Goal: Communication & Community: Answer question/provide support

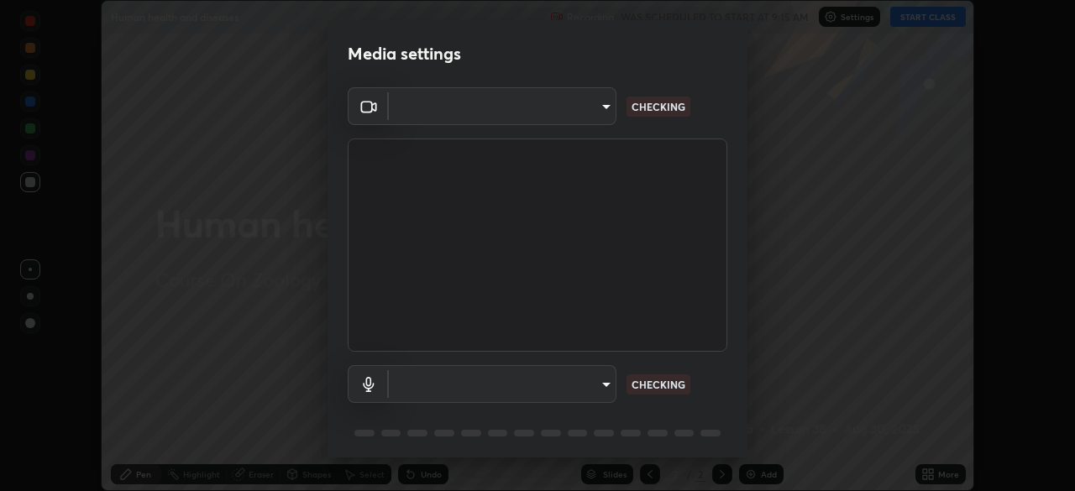
scroll to position [60, 0]
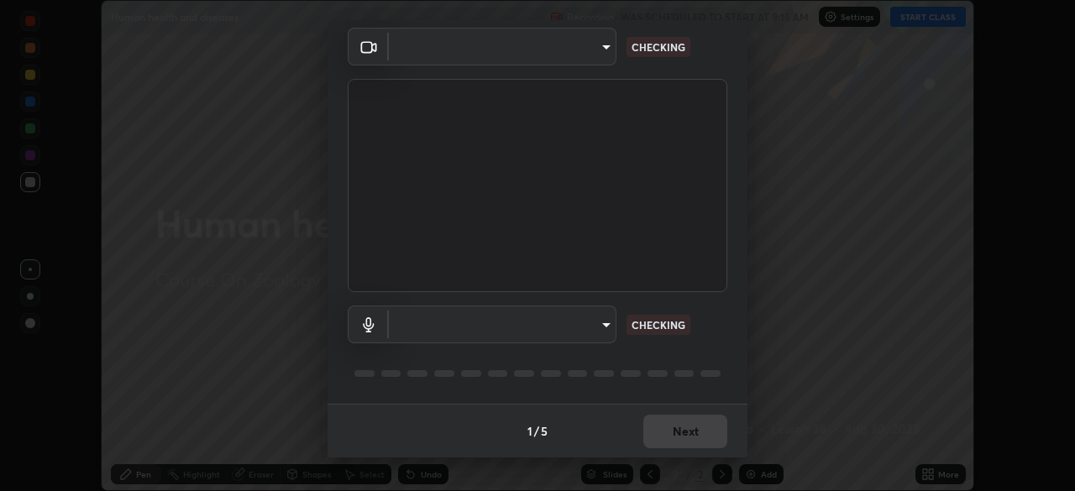
type input "0e990318214488759e0e519391bccc06d28a505c070f9b8212b695a754391e10"
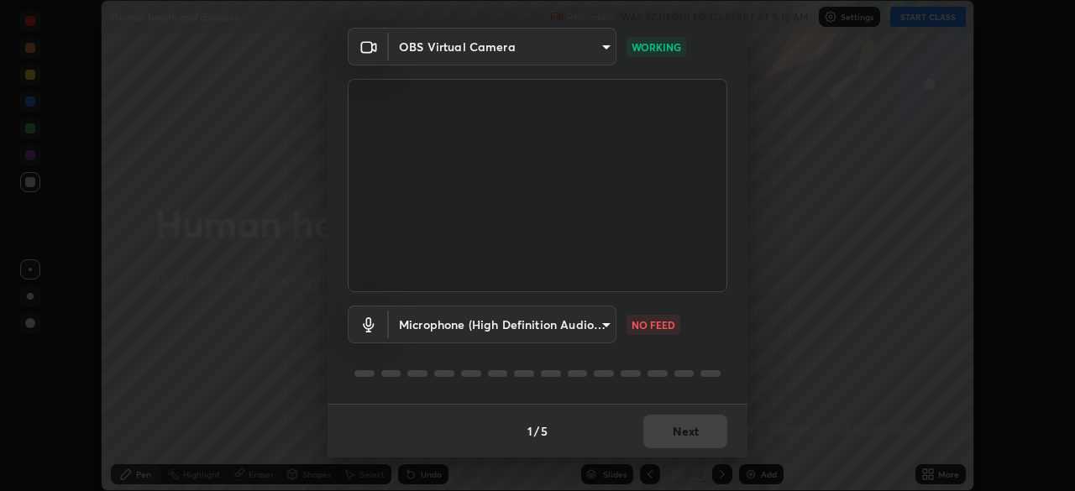
click at [601, 319] on body "Erase all Human health and diseases Recording WAS SCHEDULED TO START AT 9:15 AM…" at bounding box center [537, 245] width 1075 height 491
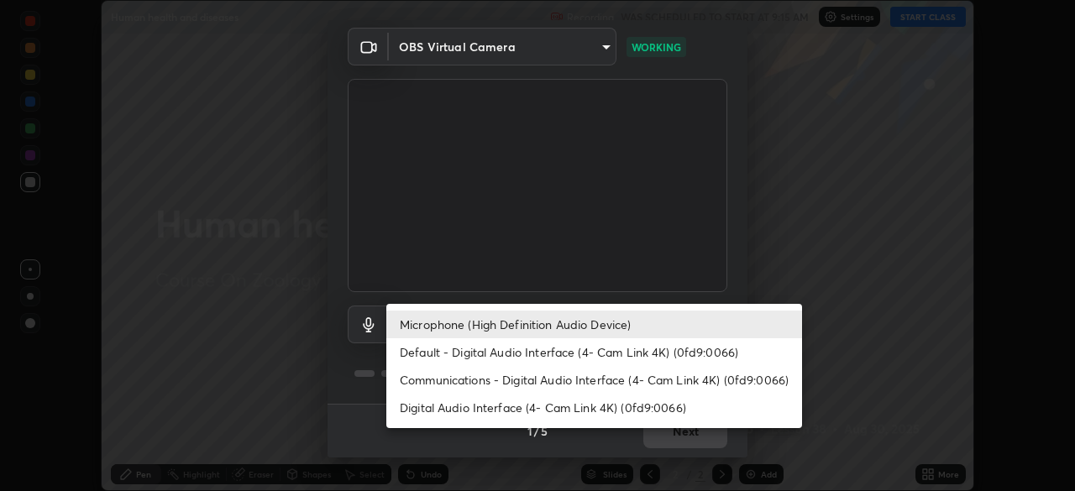
click at [579, 350] on li "Default - Digital Audio Interface (4- Cam Link 4K) (0fd9:0066)" at bounding box center [594, 352] width 416 height 28
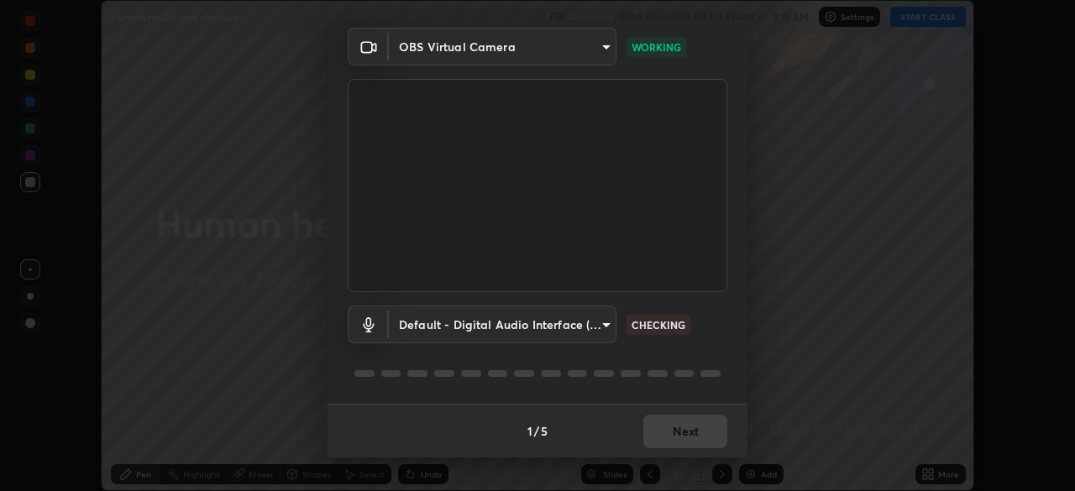
click at [590, 326] on body "Erase all Human health and diseases Recording WAS SCHEDULED TO START AT 9:15 AM…" at bounding box center [537, 245] width 1075 height 491
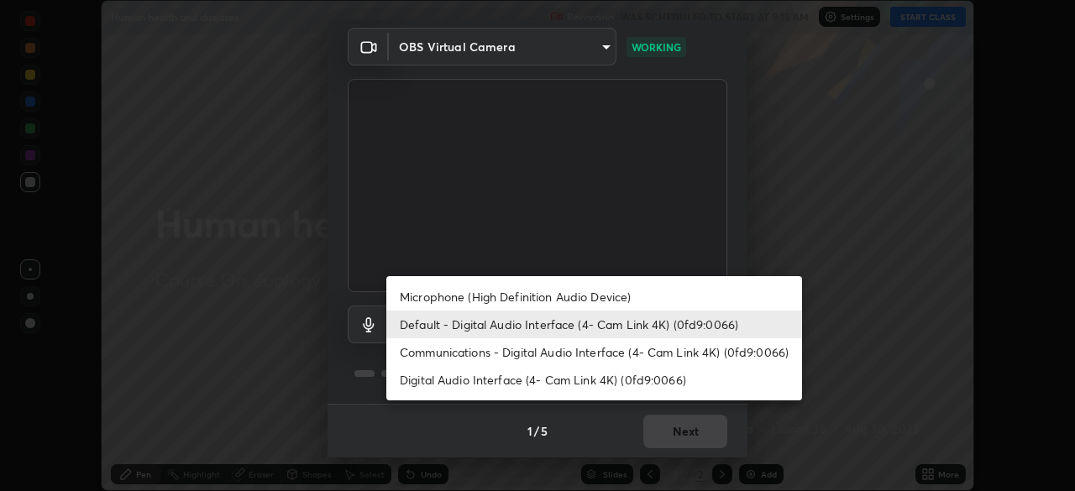
click at [611, 297] on li "Microphone (High Definition Audio Device)" at bounding box center [594, 297] width 416 height 28
type input "3e6457b6ac9dc2085c79ee444b98cef7c9451fe6af52363830f6422a03b27eda"
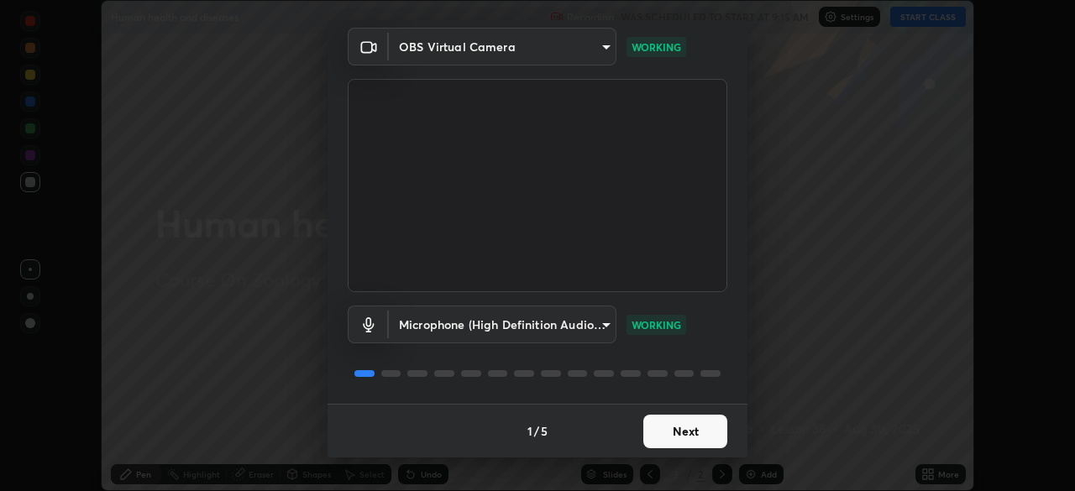
click at [700, 432] on button "Next" at bounding box center [685, 432] width 84 height 34
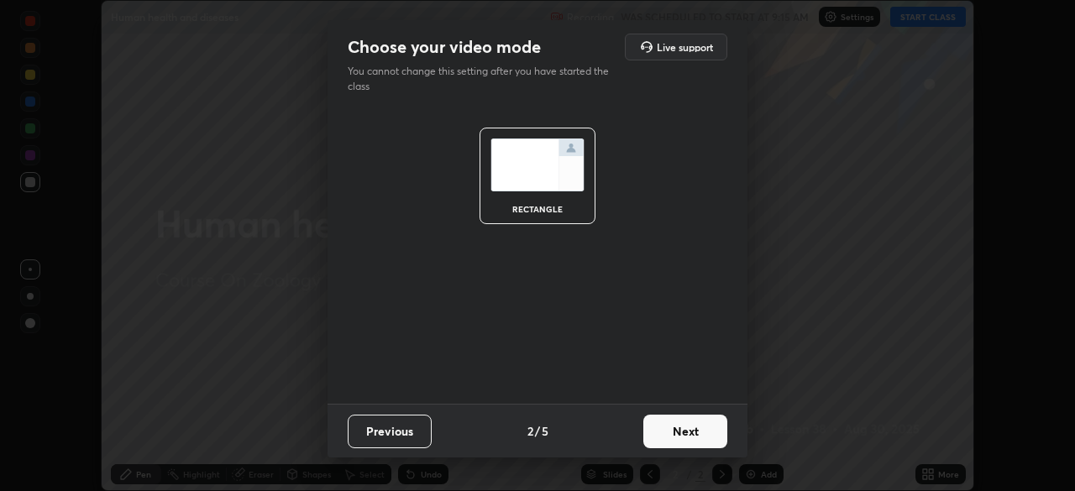
scroll to position [0, 0]
click at [700, 432] on button "Next" at bounding box center [685, 432] width 84 height 34
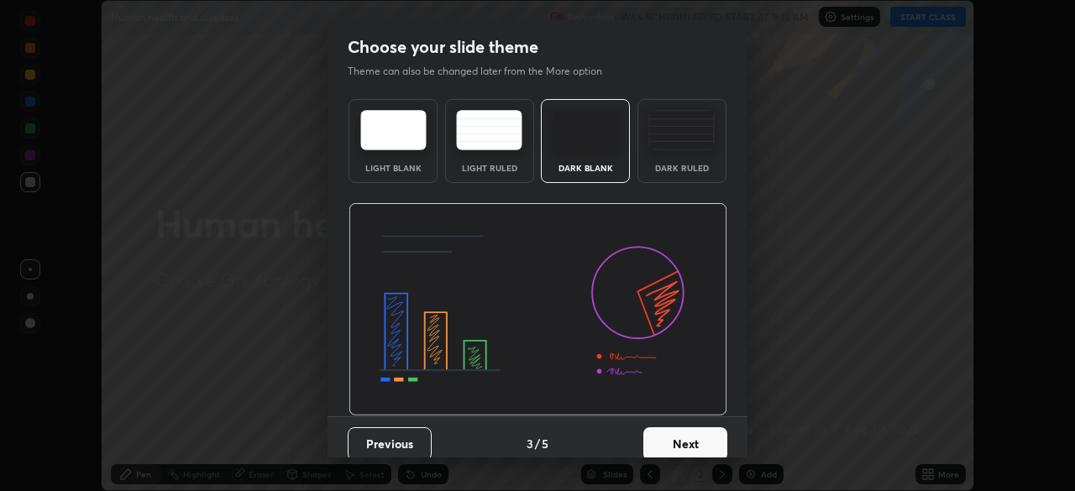
click at [700, 433] on button "Next" at bounding box center [685, 444] width 84 height 34
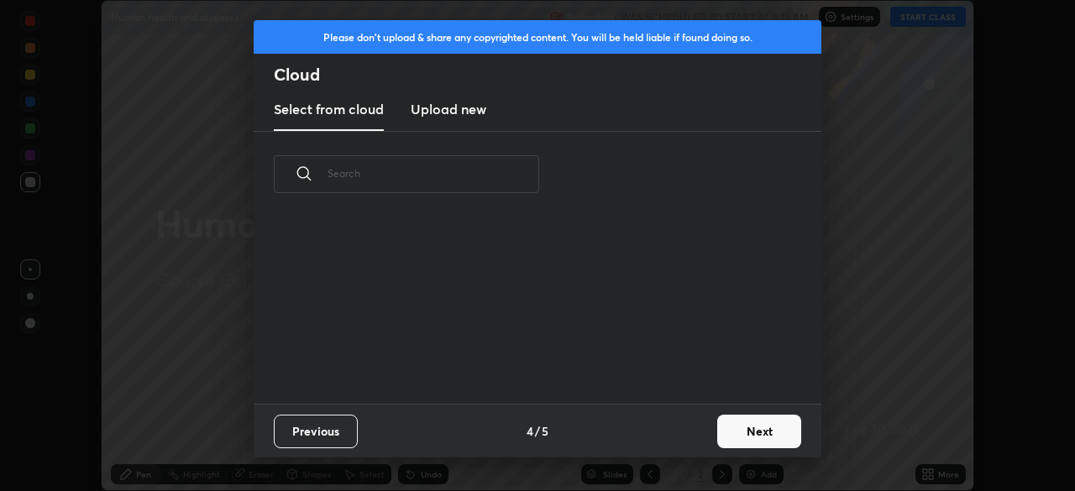
click at [704, 437] on div "Previous 4 / 5 Next" at bounding box center [538, 431] width 568 height 54
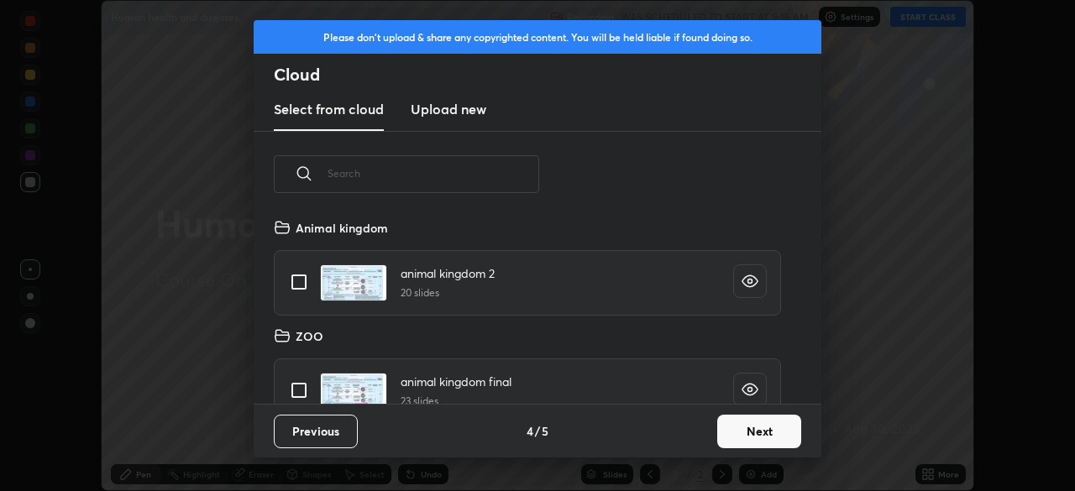
click at [731, 437] on button "Next" at bounding box center [759, 432] width 84 height 34
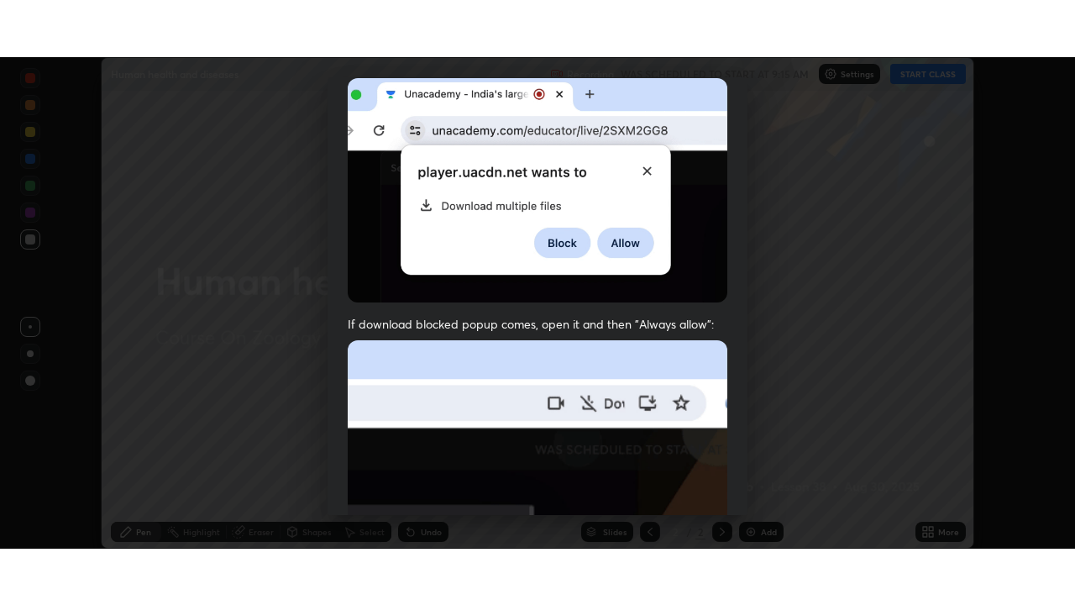
scroll to position [402, 0]
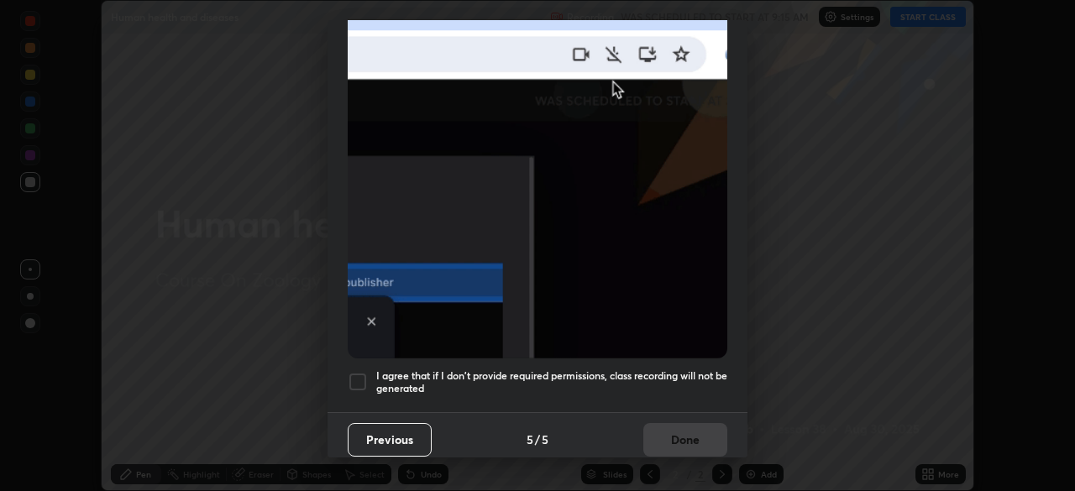
click at [675, 384] on h5 "I agree that if I don't provide required permissions, class recording will not …" at bounding box center [551, 383] width 351 height 26
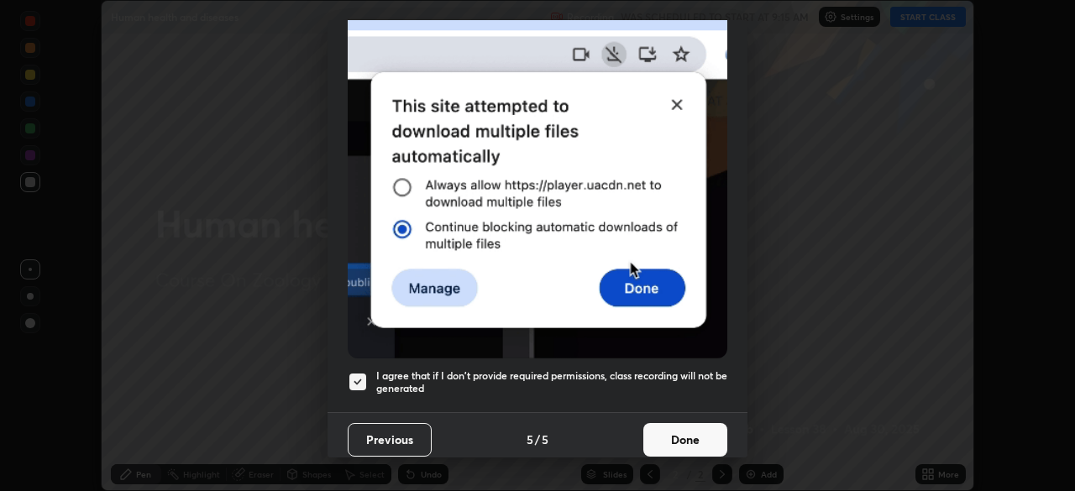
click at [674, 447] on button "Done" at bounding box center [685, 440] width 84 height 34
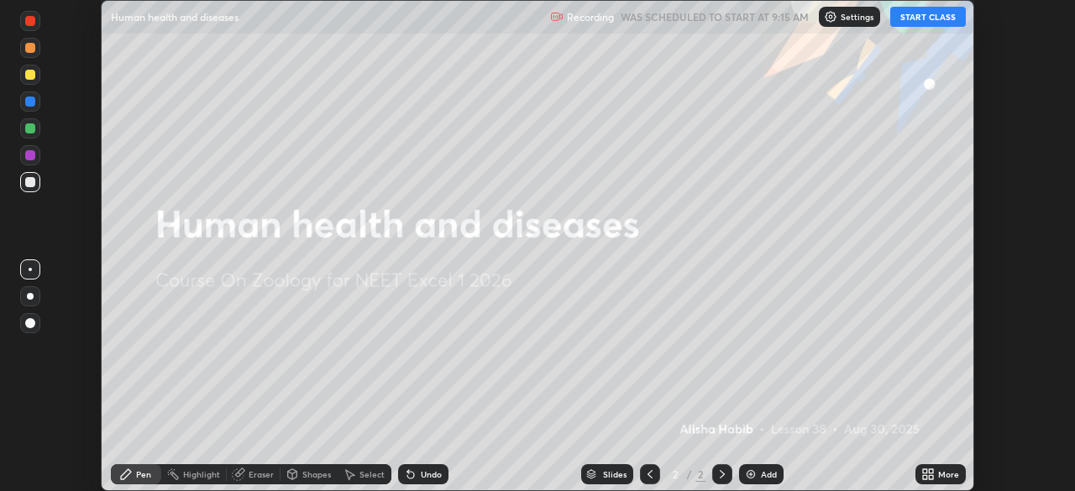
click at [909, 18] on button "START CLASS" at bounding box center [928, 17] width 76 height 20
click at [924, 479] on icon at bounding box center [925, 477] width 4 height 4
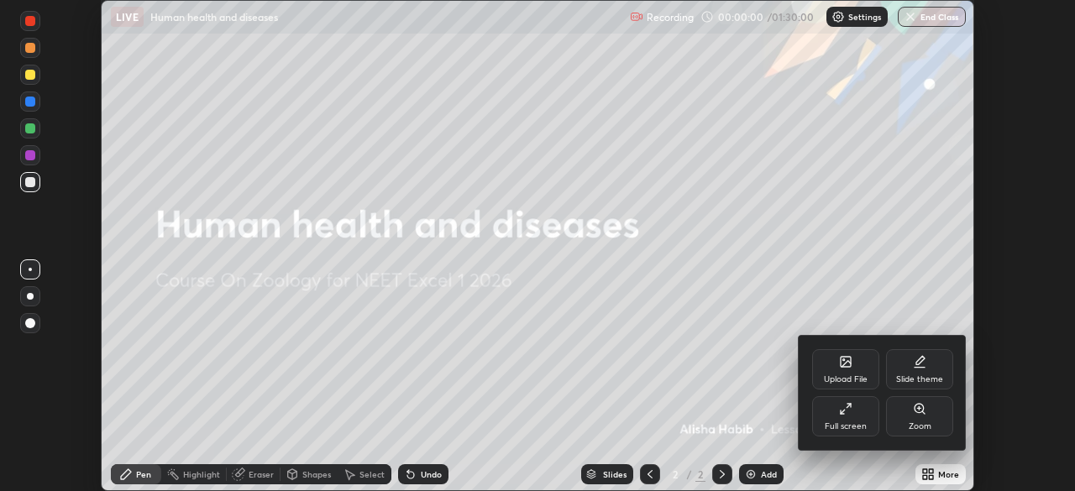
click at [843, 428] on div "Full screen" at bounding box center [846, 426] width 42 height 8
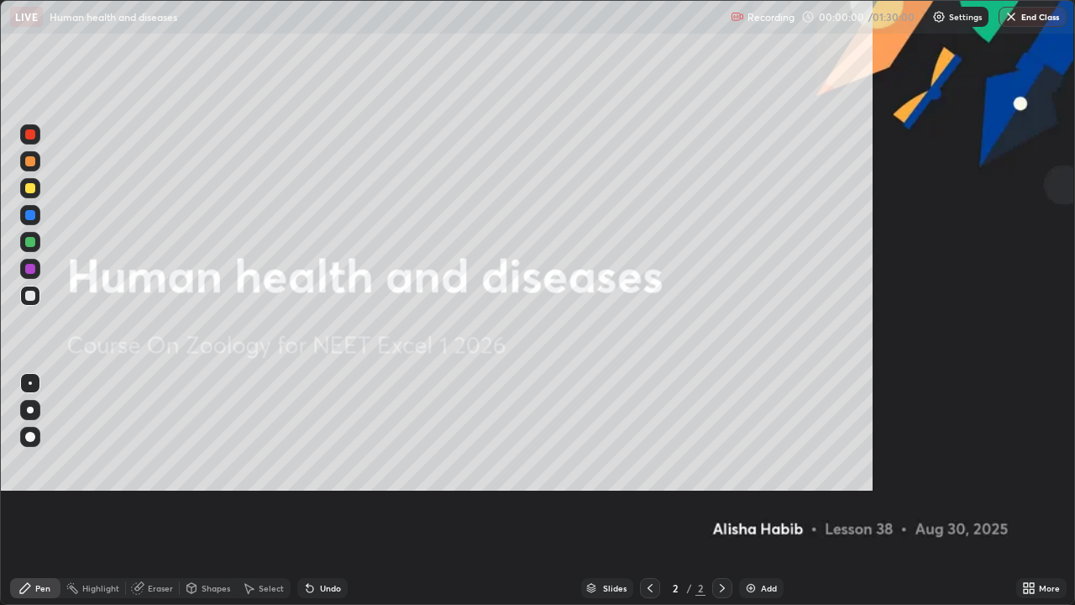
scroll to position [605, 1075]
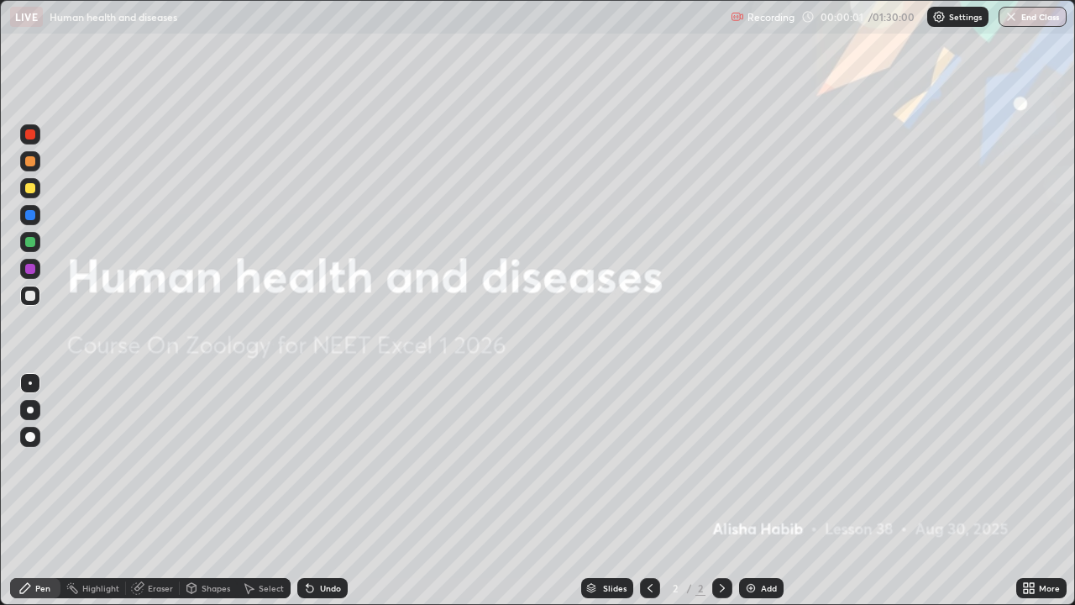
click at [770, 490] on div "Add" at bounding box center [769, 588] width 16 height 8
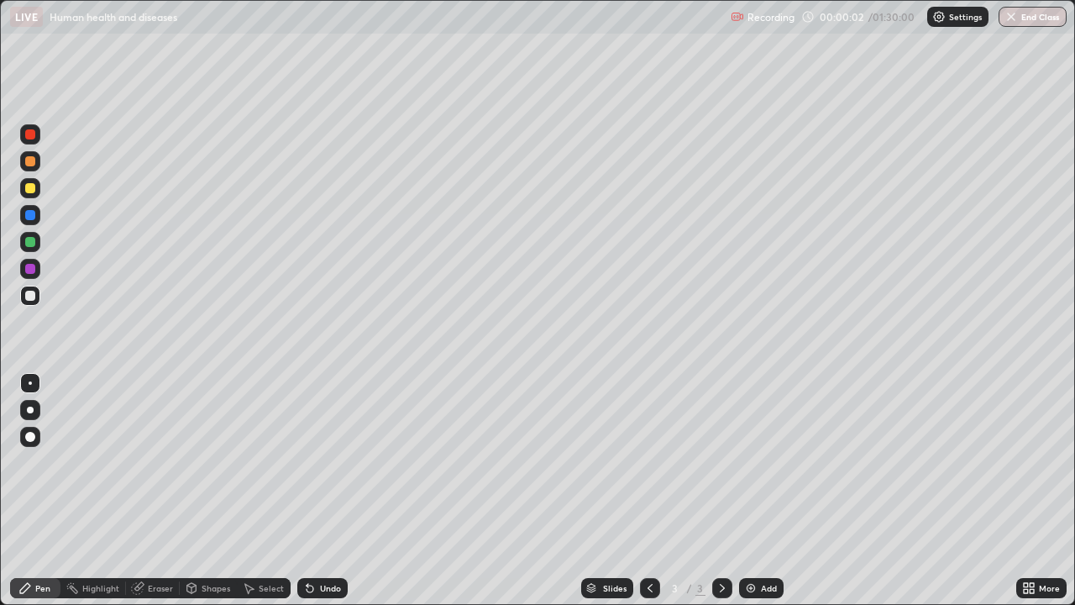
click at [29, 410] on div at bounding box center [30, 409] width 7 height 7
click at [331, 490] on div "Undo" at bounding box center [330, 588] width 21 height 8
click at [37, 160] on div at bounding box center [30, 161] width 20 height 20
click at [34, 221] on div at bounding box center [30, 215] width 20 height 20
click at [36, 298] on div at bounding box center [30, 296] width 20 height 20
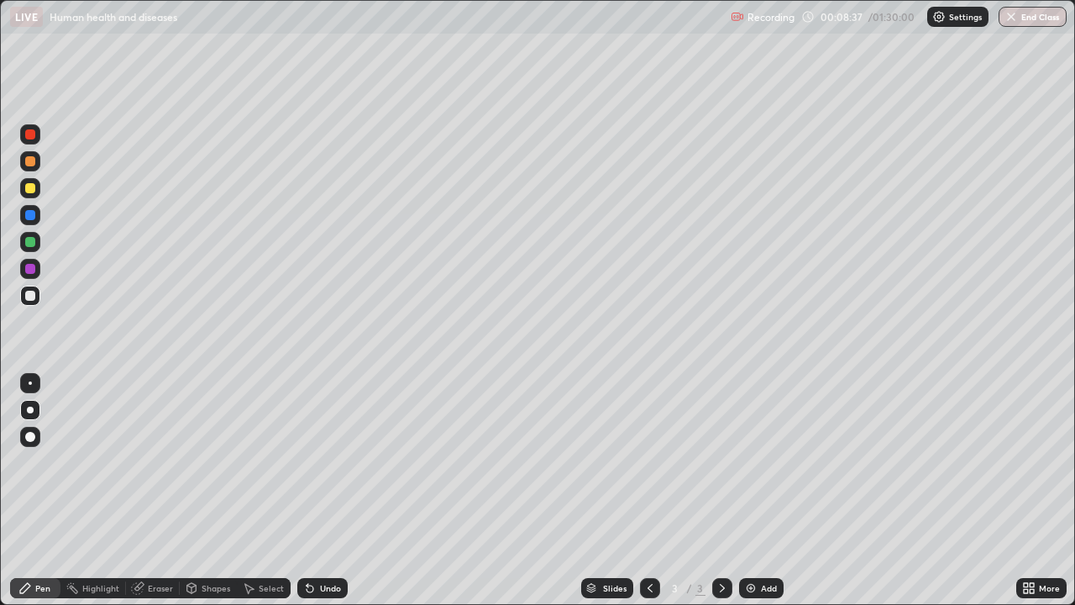
click at [765, 490] on div "Add" at bounding box center [761, 588] width 45 height 20
click at [35, 216] on div at bounding box center [30, 215] width 20 height 20
click at [42, 301] on div at bounding box center [30, 295] width 27 height 27
click at [199, 490] on div "Shapes" at bounding box center [208, 588] width 57 height 20
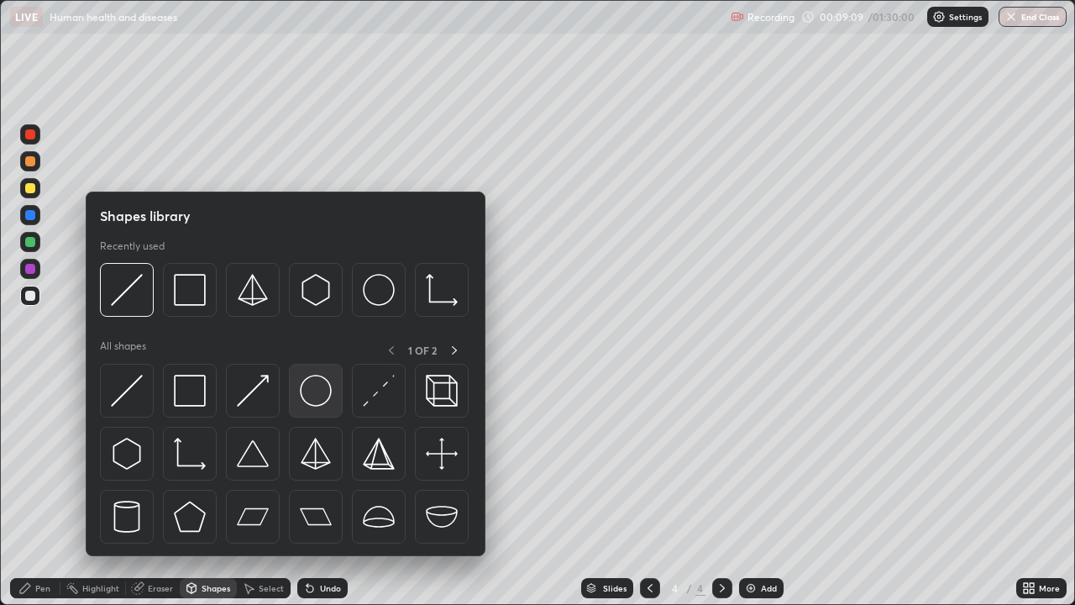
click at [322, 378] on img at bounding box center [316, 391] width 32 height 32
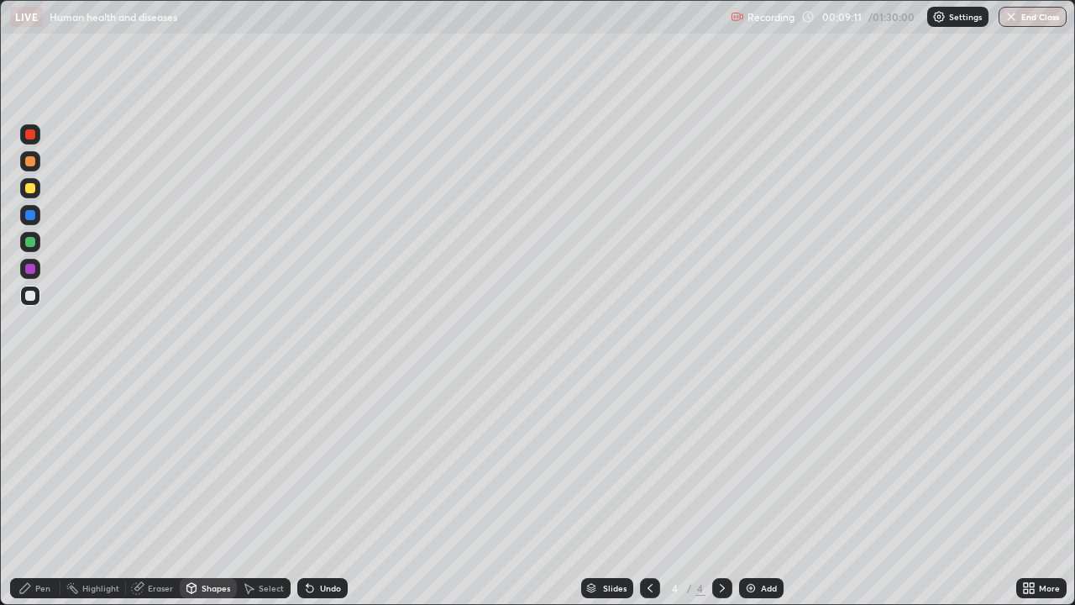
click at [45, 490] on div "Pen" at bounding box center [42, 588] width 15 height 8
click at [332, 490] on div "Undo" at bounding box center [322, 588] width 50 height 20
click at [320, 490] on div "Undo" at bounding box center [322, 588] width 50 height 20
click at [753, 490] on img at bounding box center [750, 587] width 13 height 13
click at [37, 170] on div at bounding box center [30, 161] width 20 height 20
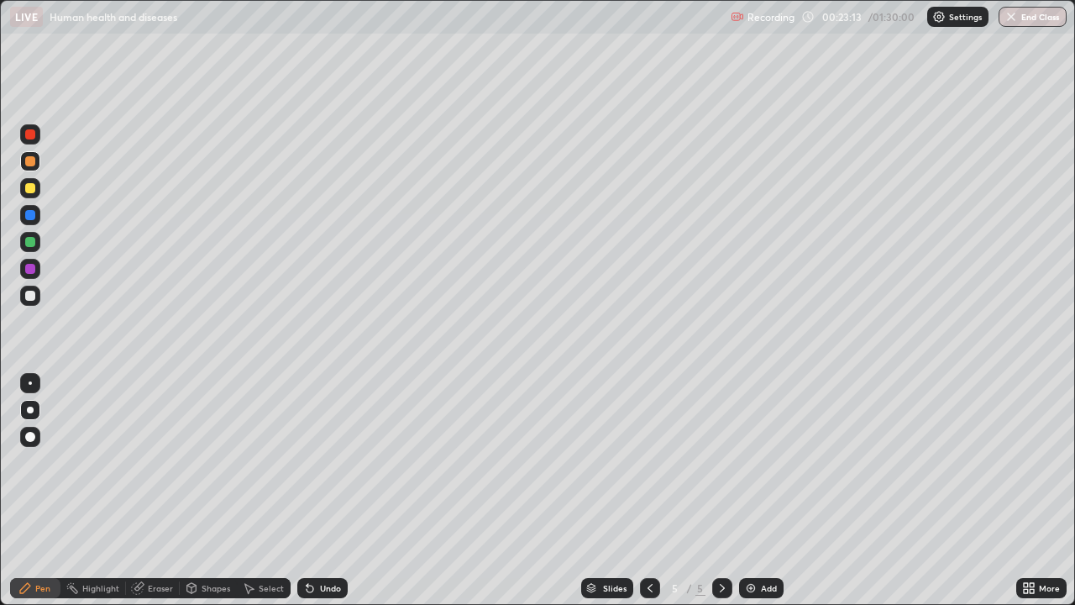
click at [39, 296] on div at bounding box center [30, 296] width 20 height 20
click at [26, 216] on div at bounding box center [30, 215] width 10 height 10
click at [169, 490] on div "Eraser" at bounding box center [153, 588] width 54 height 20
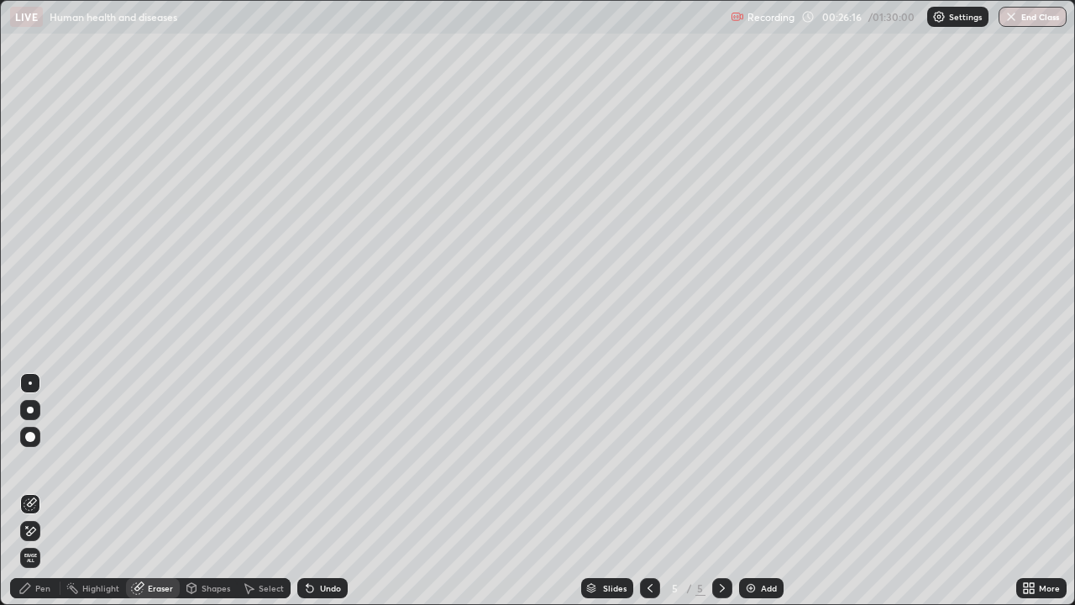
click at [328, 490] on div "Undo" at bounding box center [322, 588] width 50 height 20
click at [328, 490] on div "Undo" at bounding box center [330, 588] width 21 height 8
click at [327, 490] on div "Undo" at bounding box center [330, 588] width 21 height 8
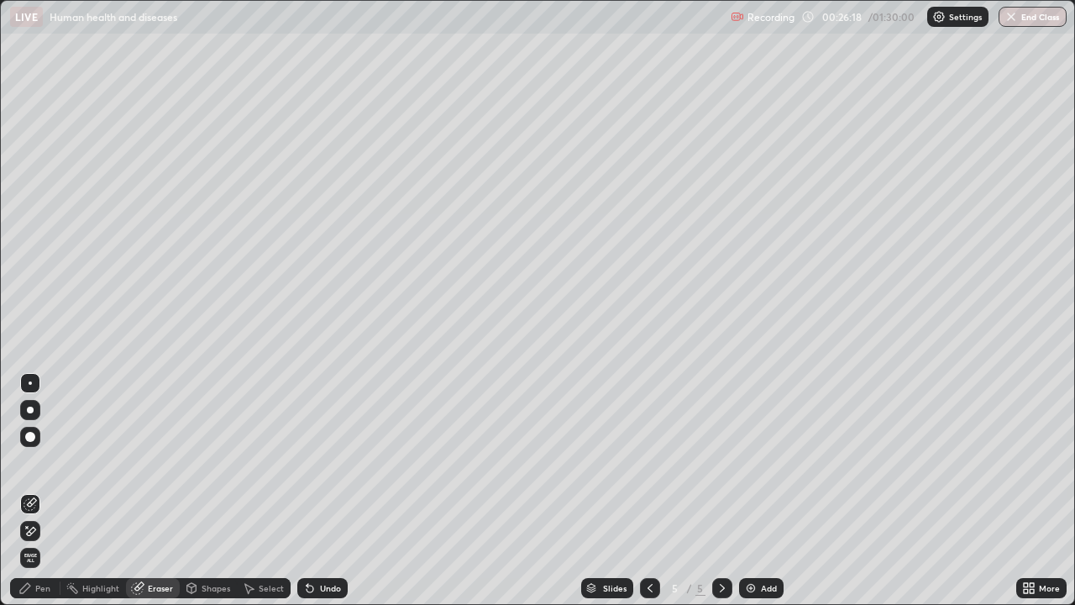
click at [330, 490] on div "Undo" at bounding box center [330, 588] width 21 height 8
click at [42, 490] on div "Pen" at bounding box center [42, 588] width 15 height 8
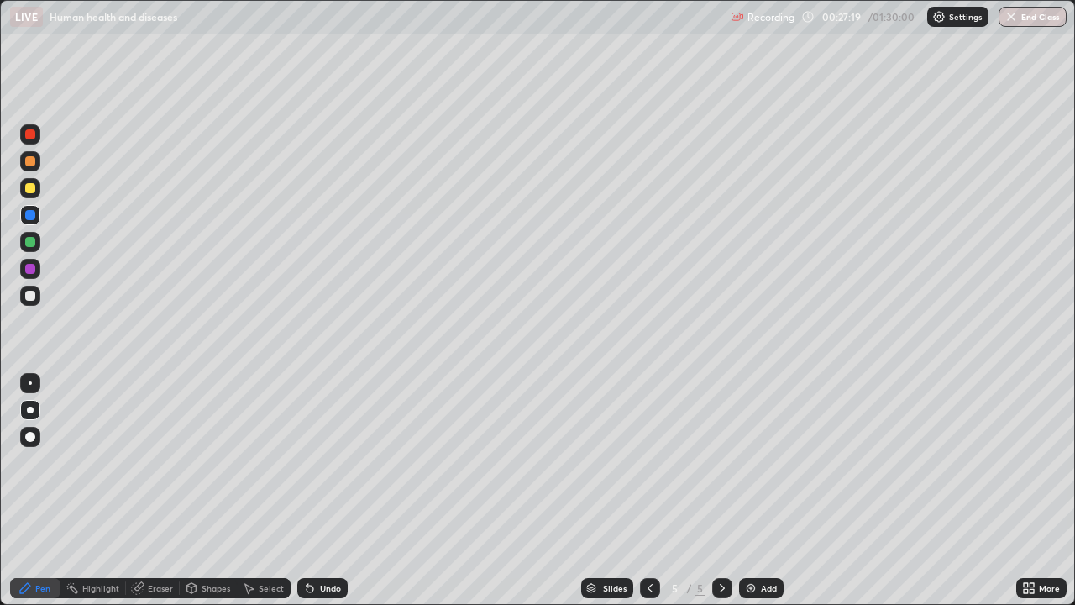
click at [26, 246] on div at bounding box center [30, 242] width 20 height 20
click at [330, 490] on div "Undo" at bounding box center [322, 588] width 50 height 20
click at [207, 490] on div "Shapes" at bounding box center [216, 588] width 29 height 8
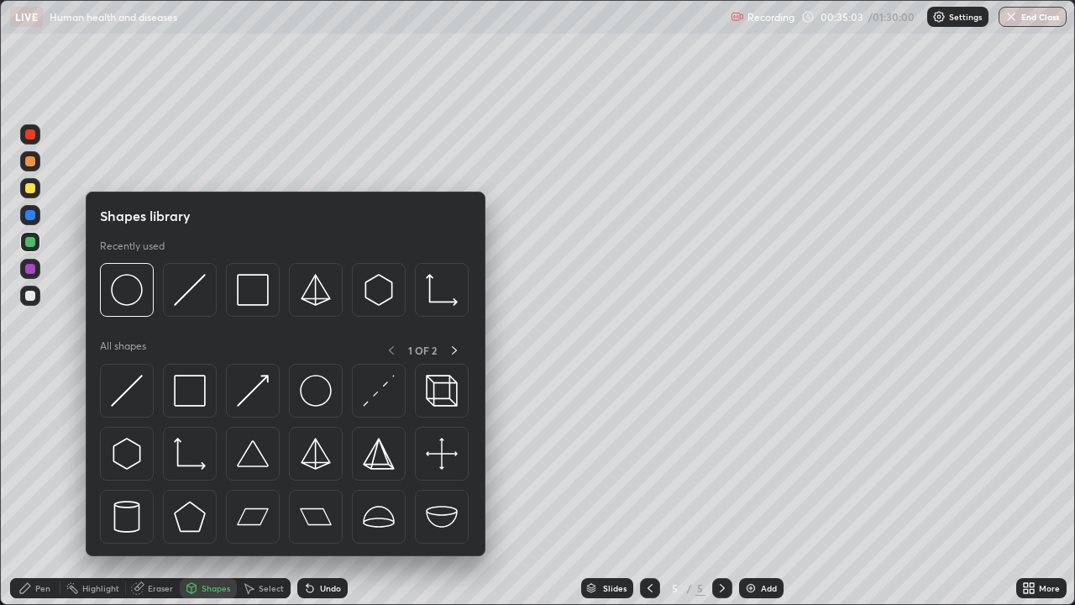
click at [141, 459] on img at bounding box center [127, 454] width 32 height 32
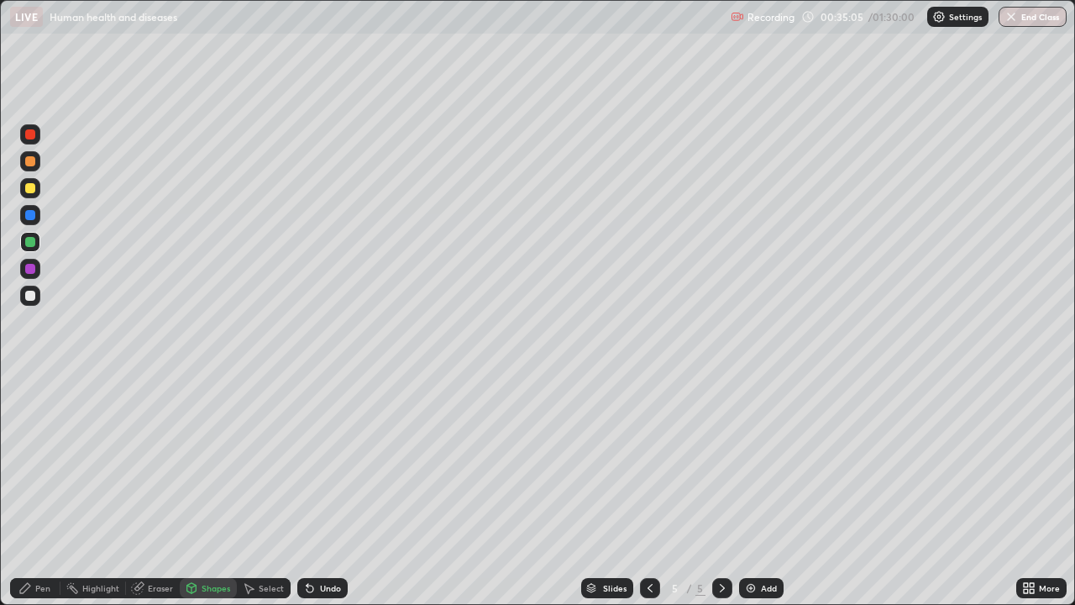
click at [196, 490] on icon at bounding box center [191, 587] width 13 height 13
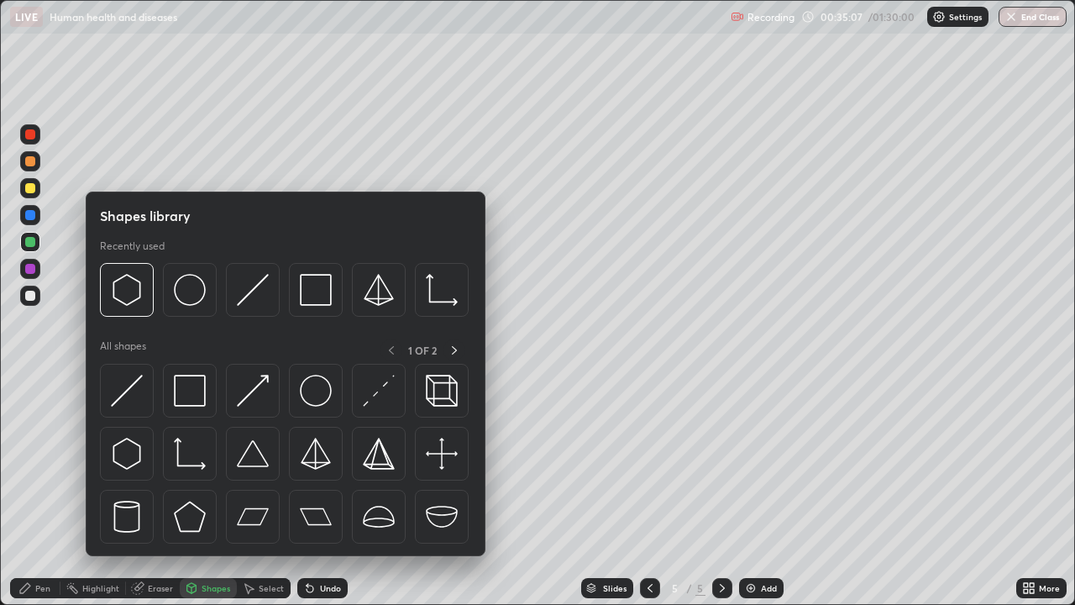
click at [189, 307] on div at bounding box center [190, 290] width 54 height 54
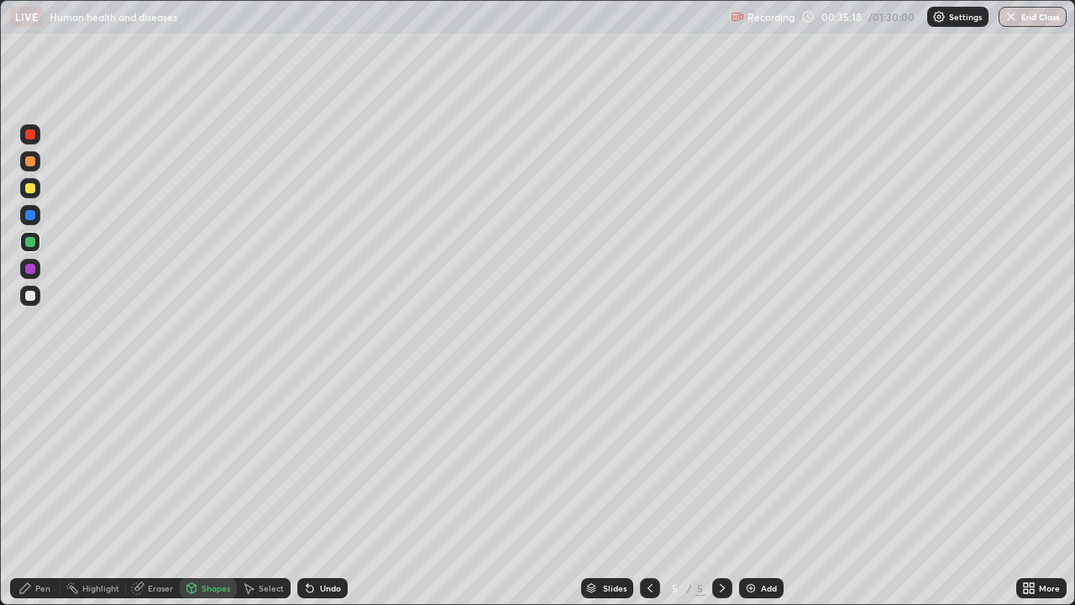
click at [37, 270] on div at bounding box center [30, 269] width 20 height 20
click at [32, 137] on div at bounding box center [30, 134] width 10 height 10
click at [34, 295] on div at bounding box center [30, 296] width 10 height 10
click at [37, 215] on div at bounding box center [30, 215] width 20 height 20
click at [35, 237] on div at bounding box center [30, 242] width 20 height 20
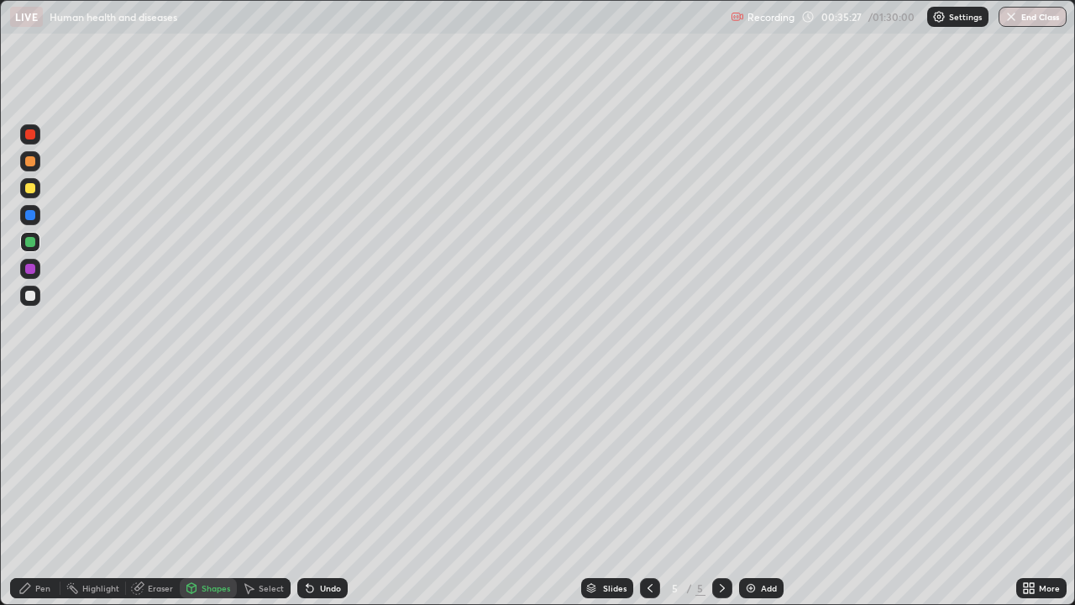
click at [33, 218] on div at bounding box center [30, 215] width 10 height 10
click at [38, 291] on div at bounding box center [30, 296] width 20 height 20
click at [38, 197] on div at bounding box center [30, 188] width 20 height 27
click at [47, 490] on div "Pen" at bounding box center [35, 588] width 50 height 20
click at [29, 138] on div at bounding box center [30, 134] width 10 height 10
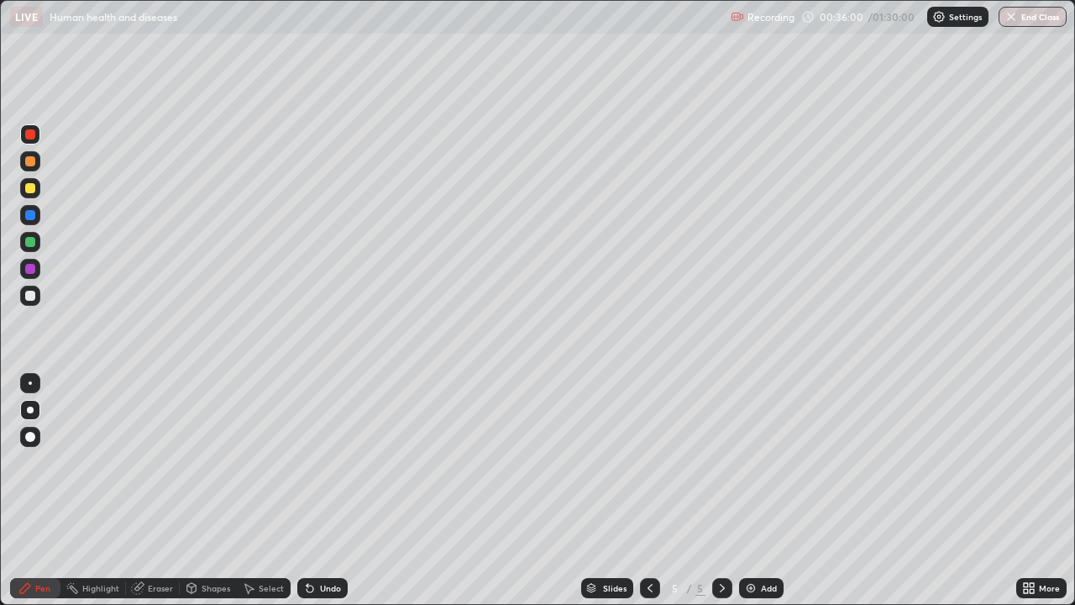
click at [55, 490] on div "Pen" at bounding box center [35, 588] width 50 height 20
click at [29, 270] on div at bounding box center [30, 269] width 10 height 10
click at [36, 301] on div at bounding box center [30, 296] width 20 height 20
click at [37, 218] on div at bounding box center [30, 215] width 20 height 20
click at [768, 490] on div "Add" at bounding box center [761, 588] width 45 height 20
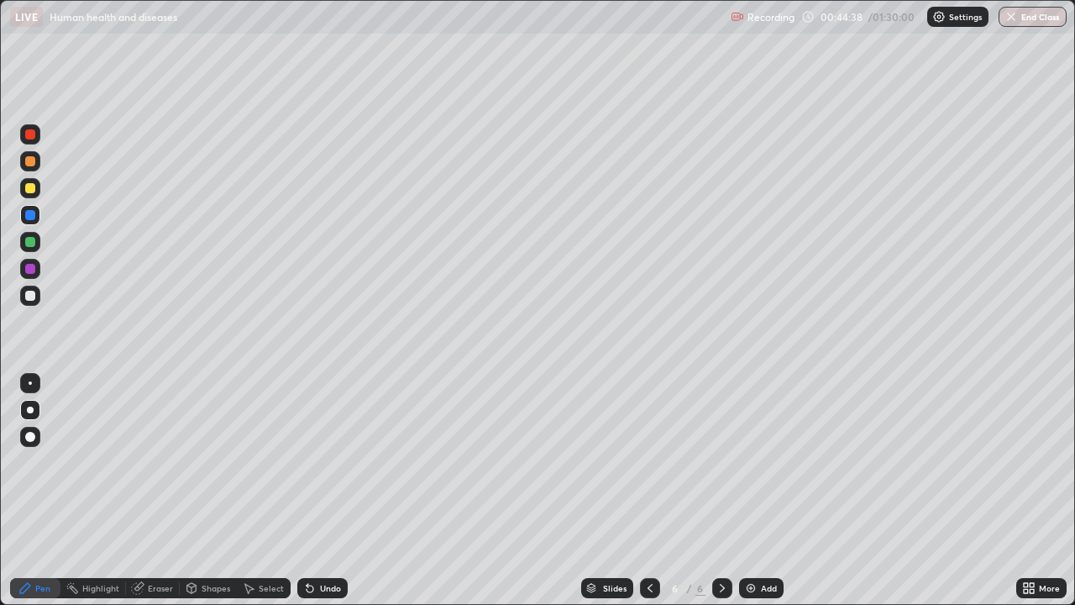
click at [35, 163] on div at bounding box center [30, 161] width 20 height 20
click at [331, 490] on div "Undo" at bounding box center [322, 588] width 50 height 20
click at [325, 490] on div "Undo" at bounding box center [322, 588] width 50 height 20
click at [310, 490] on div "Undo" at bounding box center [322, 588] width 50 height 20
click at [196, 490] on icon at bounding box center [191, 587] width 13 height 13
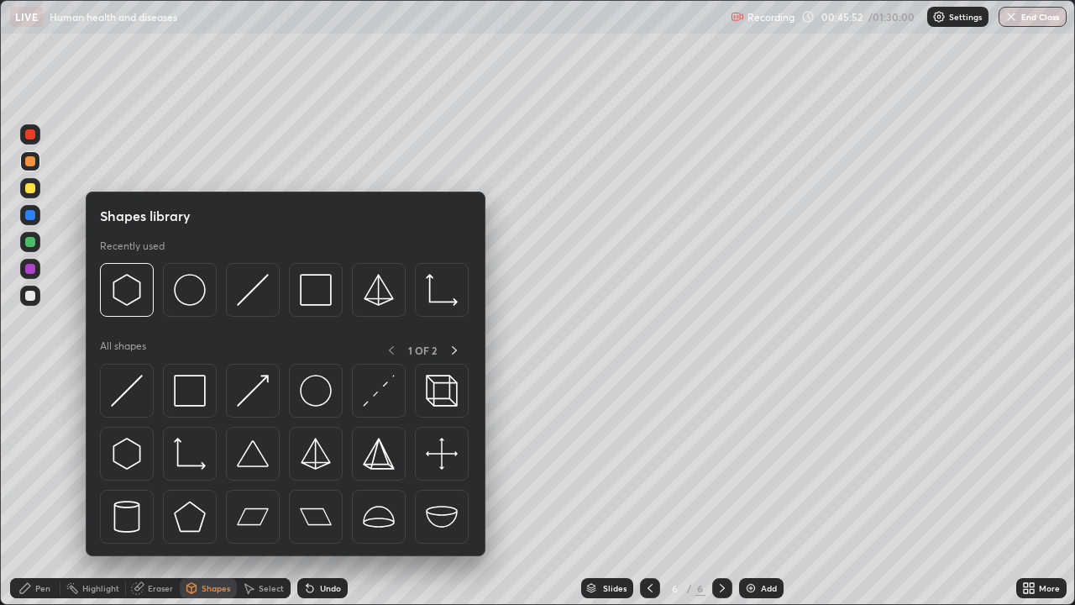
click at [133, 387] on img at bounding box center [127, 391] width 32 height 32
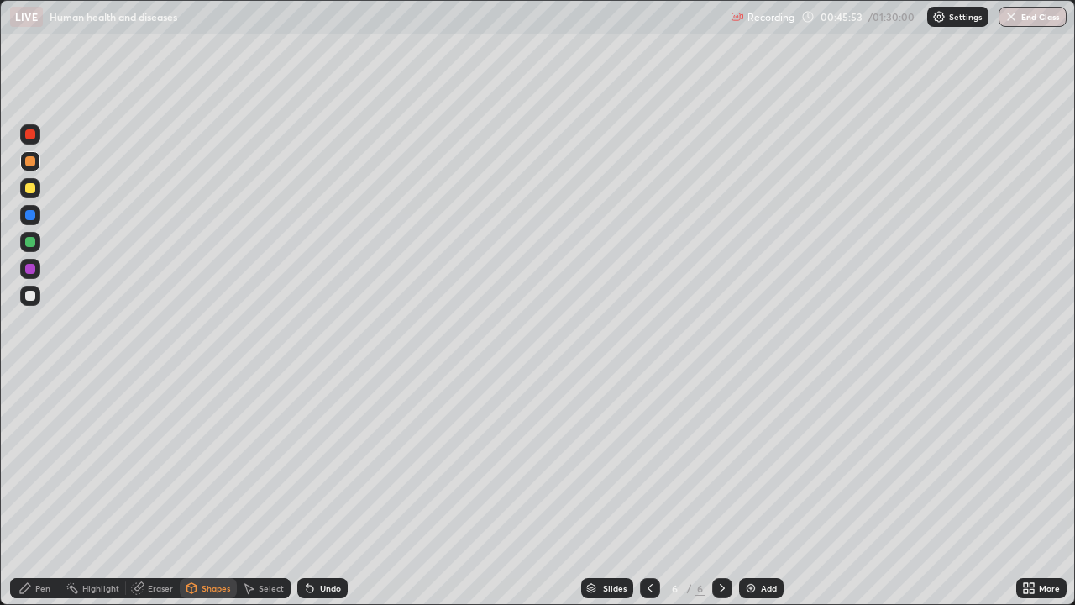
click at [36, 295] on div at bounding box center [30, 296] width 20 height 20
click at [308, 490] on div "Undo" at bounding box center [322, 588] width 50 height 20
click at [44, 490] on div "Pen" at bounding box center [35, 588] width 50 height 20
click at [29, 269] on div at bounding box center [30, 269] width 10 height 10
click at [317, 490] on div "Undo" at bounding box center [322, 588] width 50 height 20
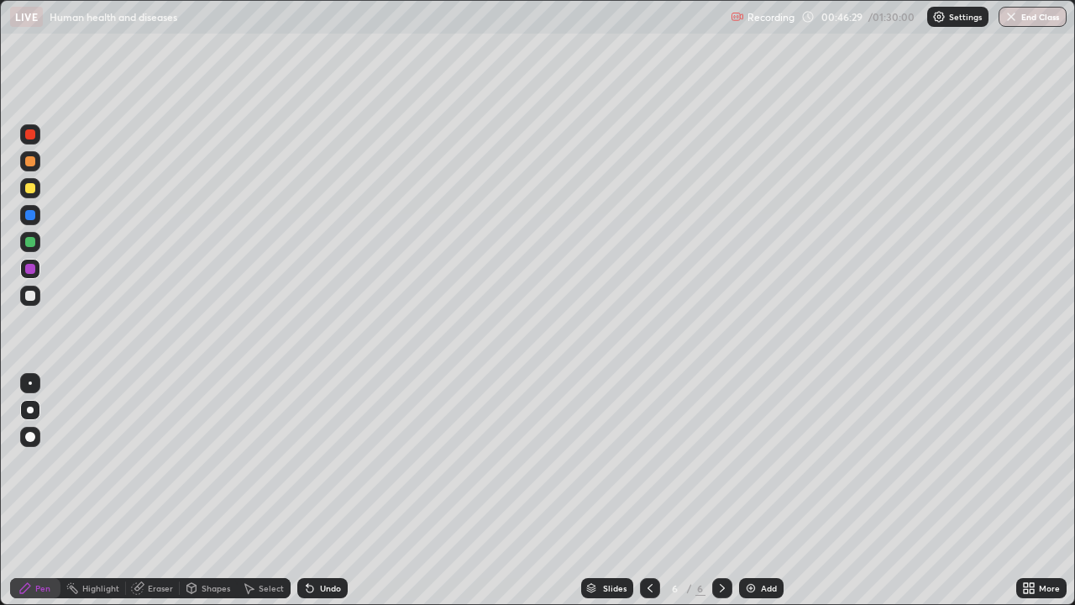
click at [212, 490] on div "Shapes" at bounding box center [216, 588] width 29 height 8
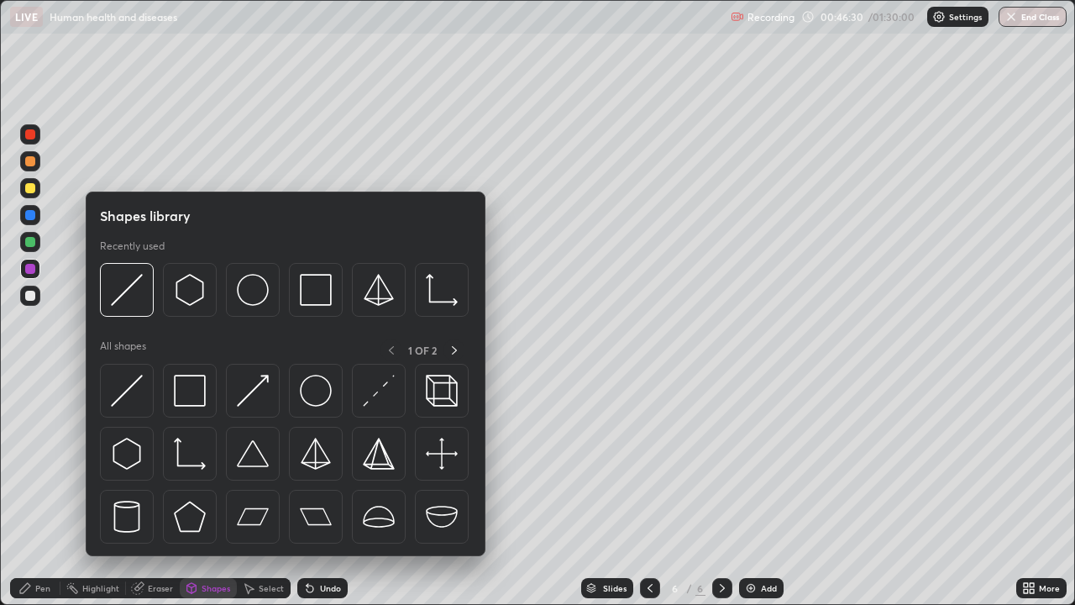
click at [35, 267] on div at bounding box center [30, 269] width 20 height 20
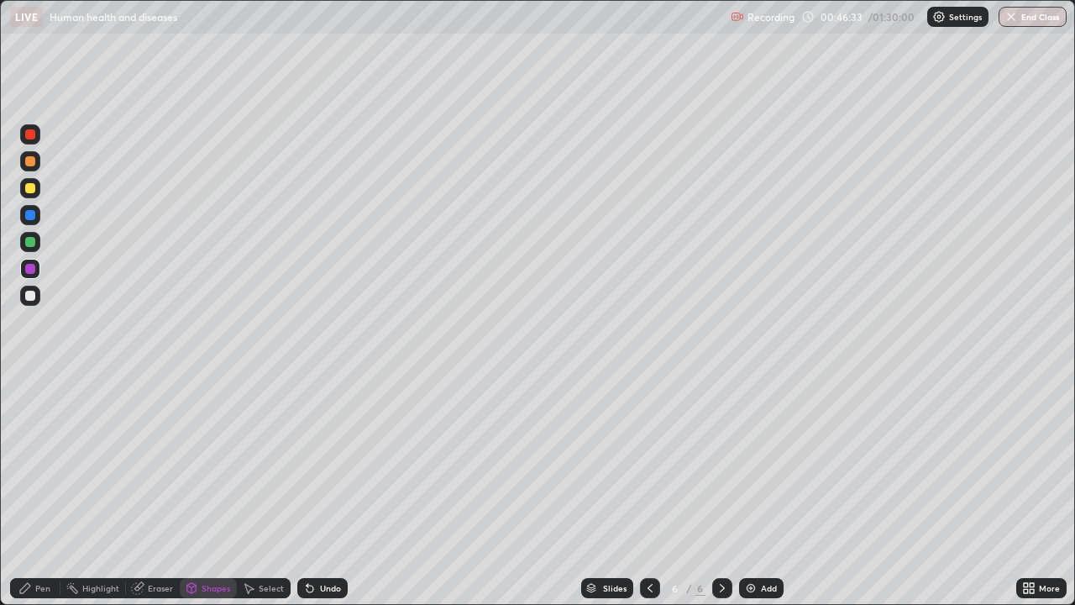
click at [325, 490] on div "Undo" at bounding box center [330, 588] width 21 height 8
click at [48, 490] on div "Pen" at bounding box center [35, 588] width 50 height 20
click at [31, 296] on div at bounding box center [30, 296] width 10 height 10
click at [39, 271] on div at bounding box center [30, 269] width 20 height 20
click at [31, 299] on div at bounding box center [30, 296] width 10 height 10
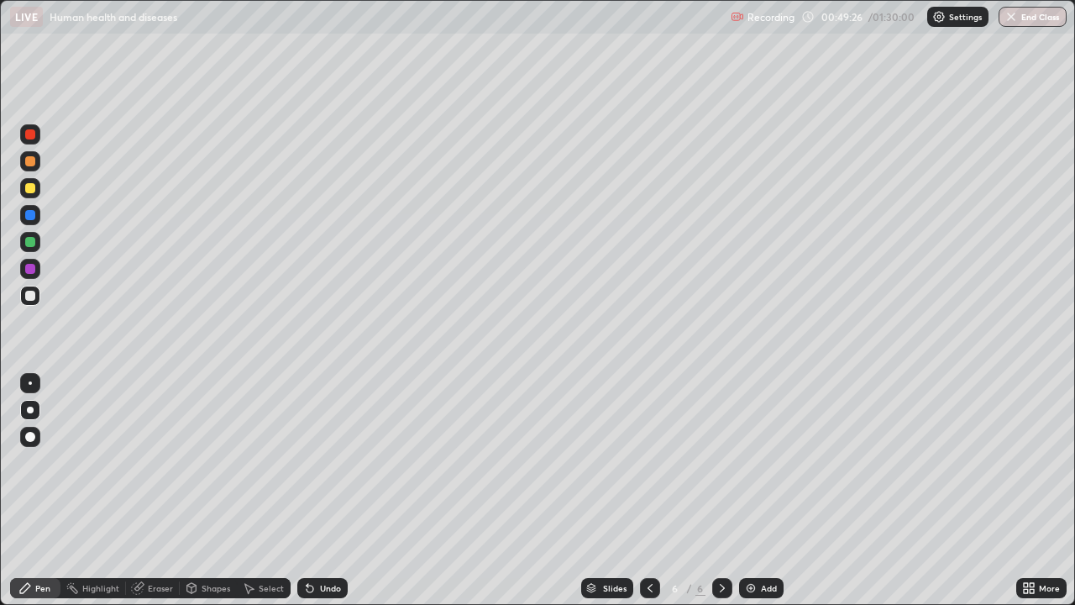
click at [104, 490] on div "Highlight" at bounding box center [93, 588] width 66 height 20
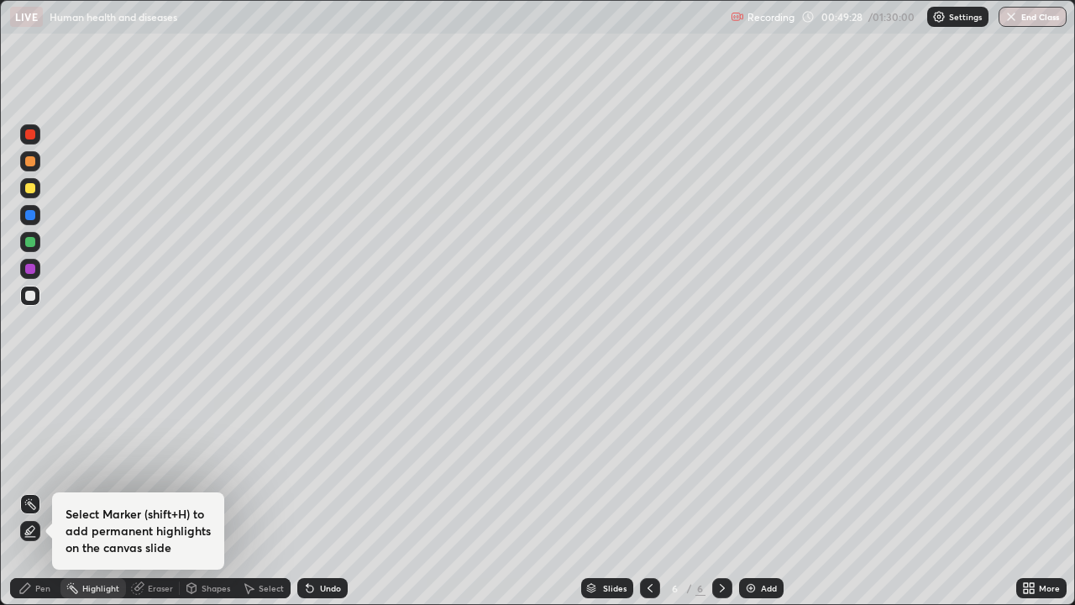
click at [30, 490] on icon at bounding box center [30, 530] width 13 height 13
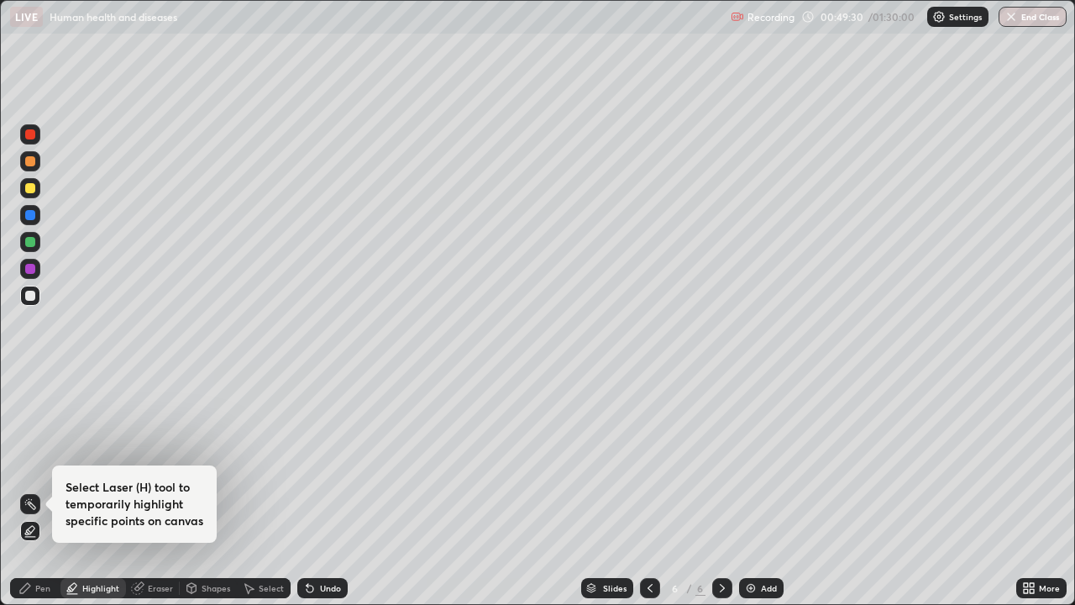
click at [34, 185] on div at bounding box center [30, 188] width 10 height 10
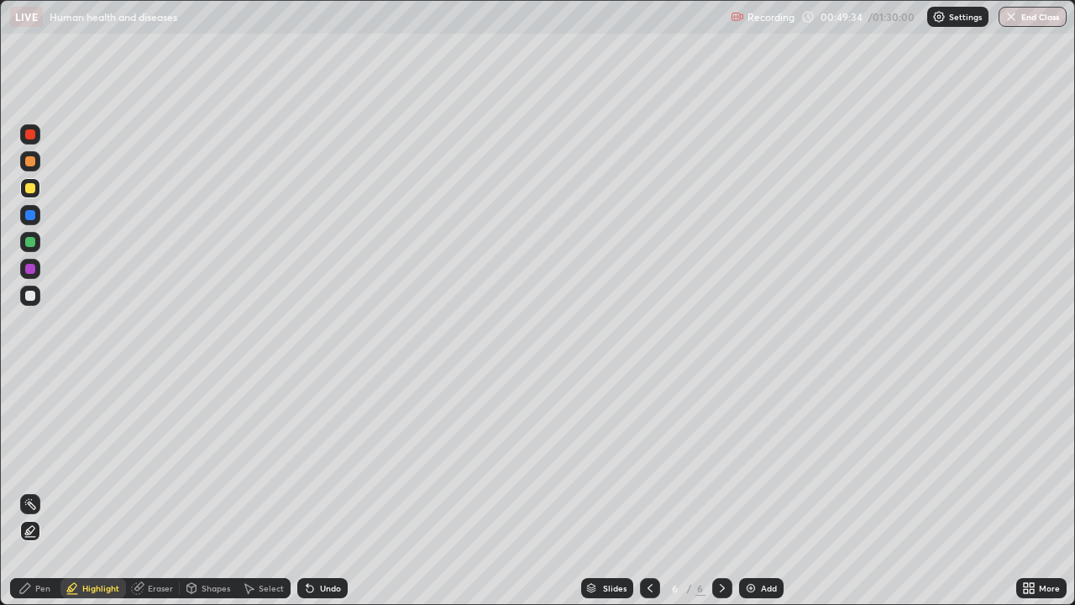
click at [40, 490] on div "Pen" at bounding box center [42, 588] width 15 height 8
click at [328, 490] on div "Undo" at bounding box center [330, 588] width 21 height 8
click at [335, 490] on div "Undo" at bounding box center [330, 588] width 21 height 8
click at [333, 490] on div "Undo" at bounding box center [330, 588] width 21 height 8
click at [328, 490] on div "Undo" at bounding box center [330, 588] width 21 height 8
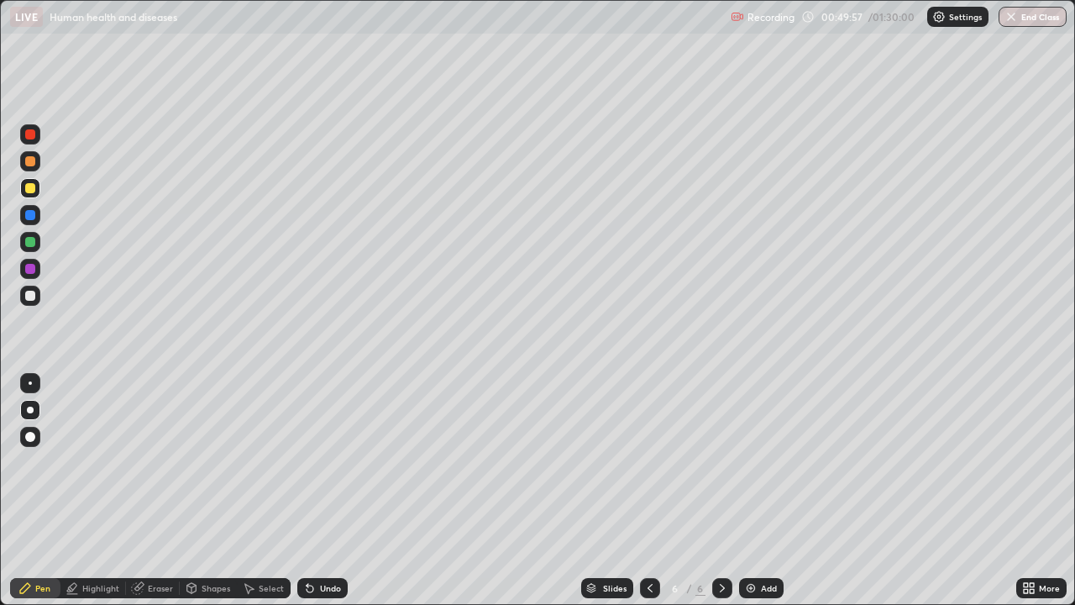
click at [328, 490] on div "Undo" at bounding box center [330, 588] width 21 height 8
click at [332, 490] on div "Undo" at bounding box center [330, 588] width 21 height 8
click at [328, 490] on div "Undo" at bounding box center [330, 588] width 21 height 8
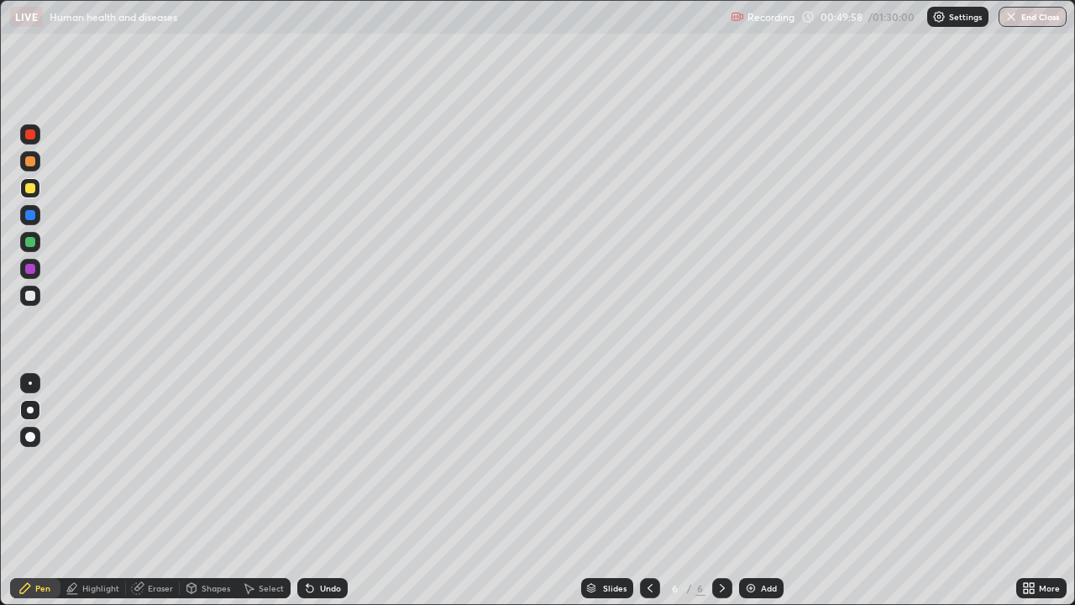
click at [333, 490] on div "Undo" at bounding box center [330, 588] width 21 height 8
click at [328, 490] on div "Undo" at bounding box center [330, 588] width 21 height 8
click at [333, 490] on div "Undo" at bounding box center [330, 588] width 21 height 8
click at [39, 239] on div at bounding box center [30, 242] width 20 height 20
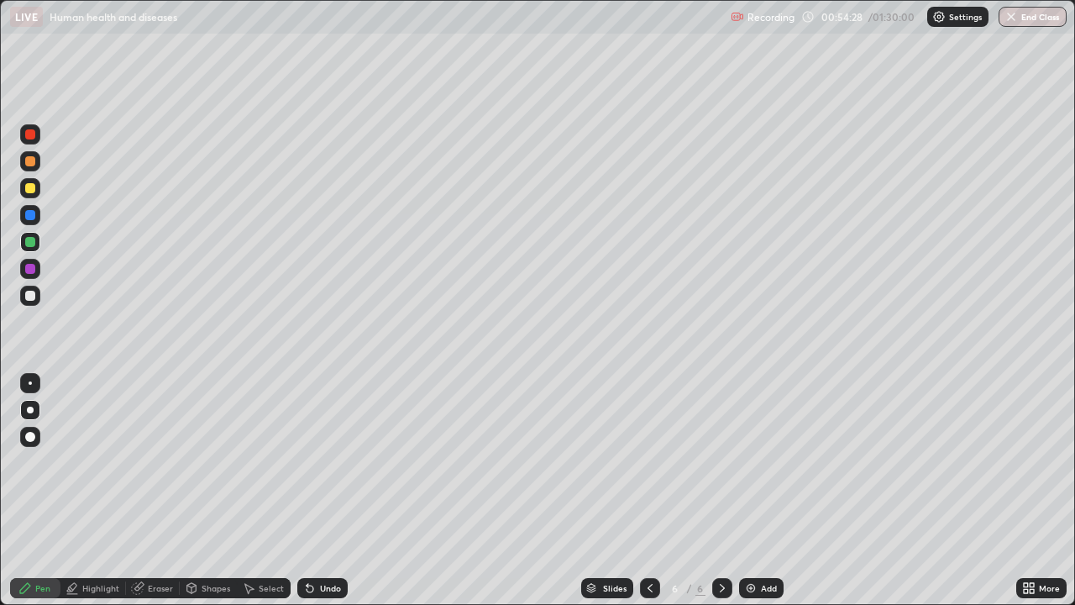
click at [28, 134] on div at bounding box center [30, 134] width 10 height 10
click at [34, 297] on div at bounding box center [30, 296] width 10 height 10
click at [341, 490] on div "Undo" at bounding box center [322, 588] width 50 height 20
click at [336, 490] on div "Undo" at bounding box center [330, 588] width 21 height 8
click at [1022, 24] on button "End Class" at bounding box center [1033, 17] width 66 height 20
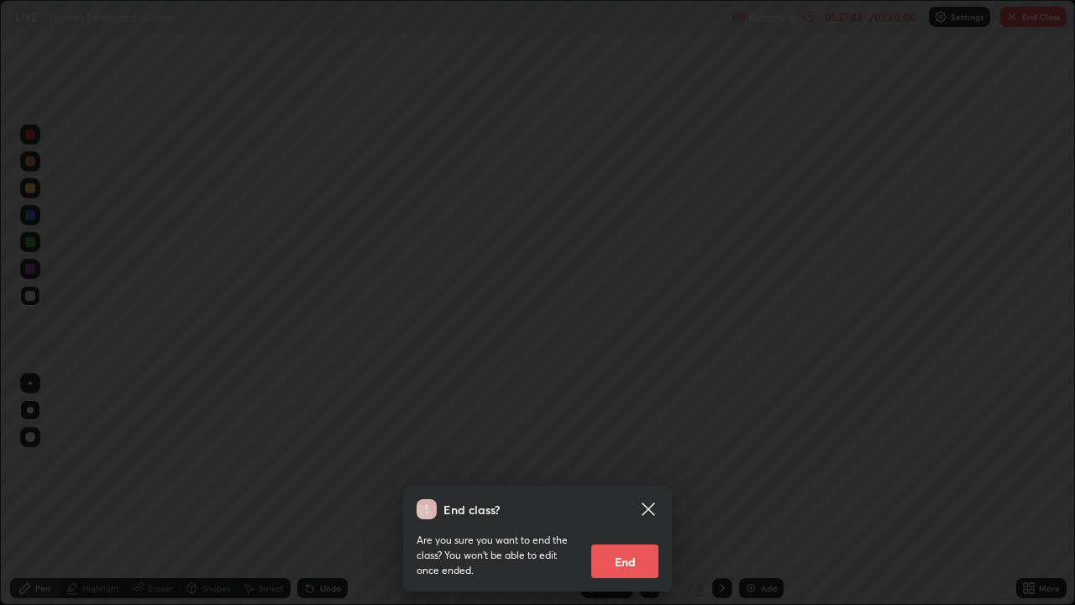
click at [635, 490] on button "End" at bounding box center [624, 561] width 67 height 34
click at [628, 490] on div "End class? Are you sure you want to end the class? You won’t be able to edit on…" at bounding box center [537, 302] width 1075 height 605
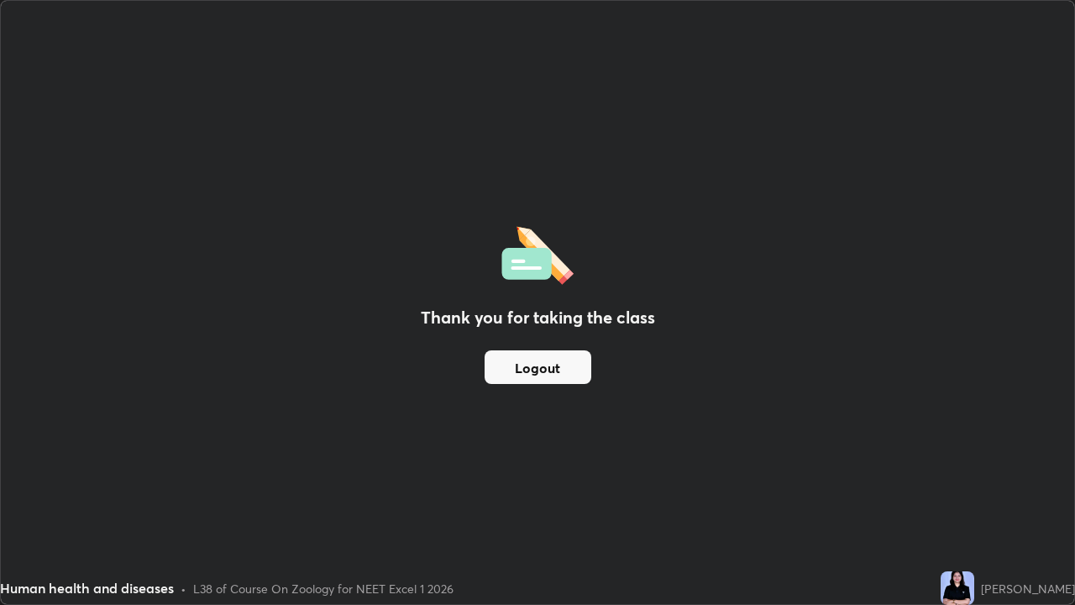
click at [564, 380] on button "Logout" at bounding box center [538, 367] width 107 height 34
click at [564, 375] on button "Logout" at bounding box center [538, 367] width 107 height 34
click at [558, 366] on button "Logout" at bounding box center [538, 367] width 107 height 34
